Goal: Task Accomplishment & Management: Manage account settings

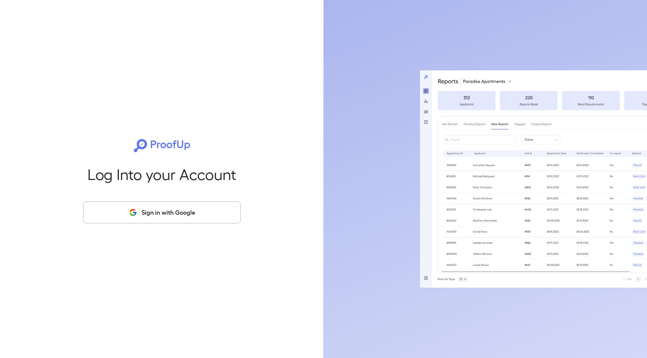
click at [192, 212] on button "Sign in with Google" at bounding box center [161, 213] width 157 height 22
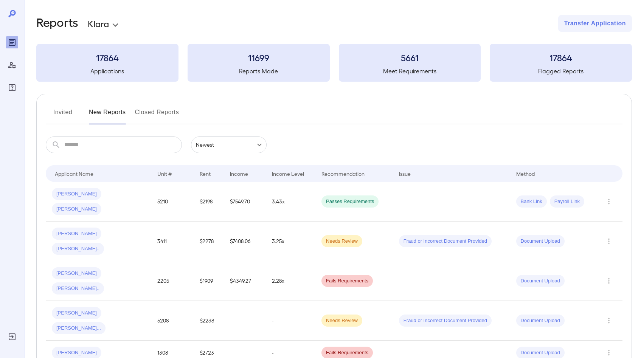
click at [63, 112] on button "Invited" at bounding box center [63, 115] width 34 height 18
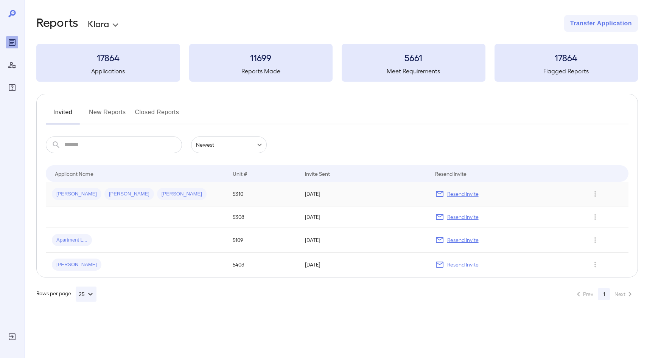
click at [460, 194] on p "Resend Invite" at bounding box center [462, 194] width 31 height 8
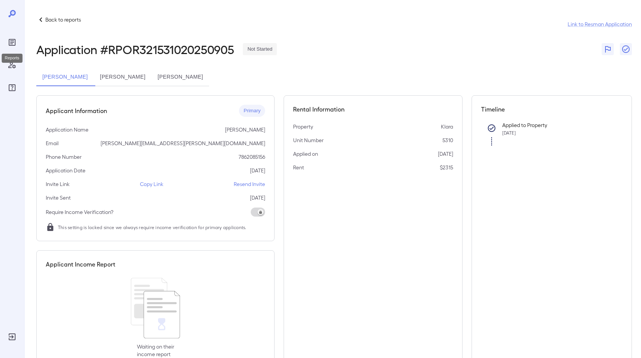
click at [16, 43] on icon "Reports" at bounding box center [12, 42] width 9 height 9
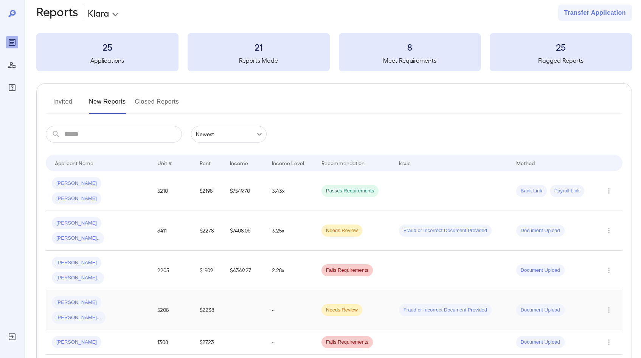
scroll to position [17, 0]
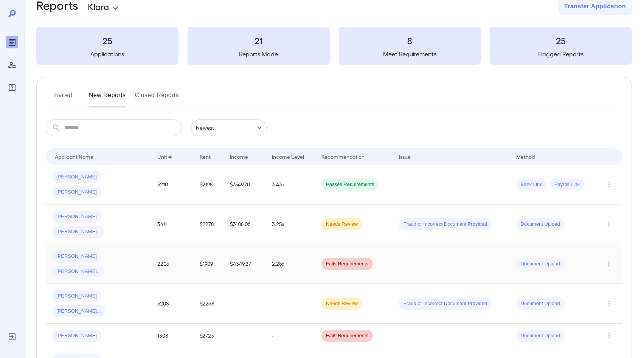
click at [149, 244] on td "Zachery M... Rheanna L..." at bounding box center [98, 264] width 105 height 40
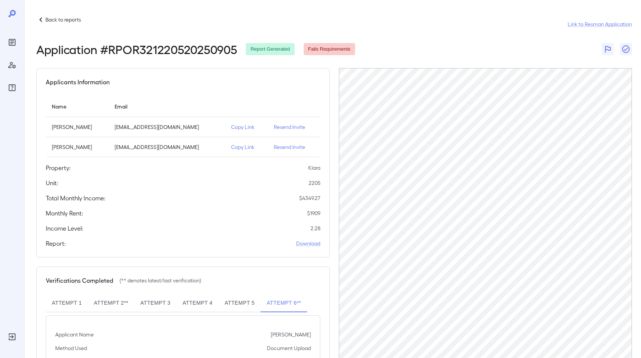
scroll to position [82, 0]
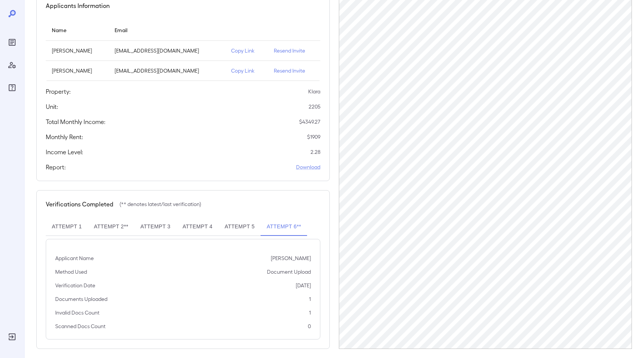
scroll to position [82, 0]
